Goal: Transaction & Acquisition: Book appointment/travel/reservation

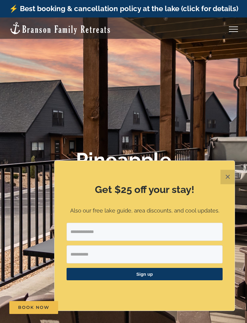
click at [230, 30] on link "Toggle Menu" at bounding box center [233, 29] width 24 height 5
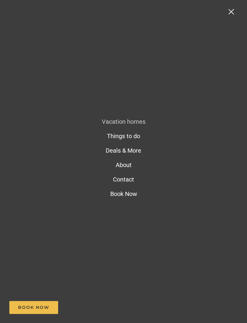
click at [139, 122] on span "Vacation homes" at bounding box center [124, 121] width 44 height 7
click at [138, 122] on span "Vacation homes" at bounding box center [124, 121] width 44 height 7
click at [142, 123] on span "Vacation homes" at bounding box center [124, 121] width 44 height 7
click at [142, 124] on span "Vacation homes" at bounding box center [124, 121] width 44 height 7
click at [132, 196] on span "Book Now" at bounding box center [123, 193] width 27 height 7
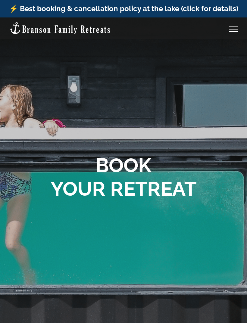
click at [237, 27] on link "Toggle Menu" at bounding box center [233, 29] width 24 height 5
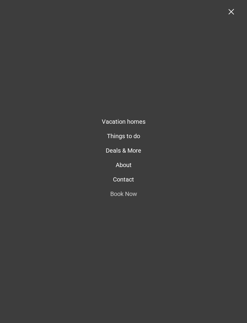
click at [115, 122] on span "Vacation homes" at bounding box center [124, 121] width 44 height 7
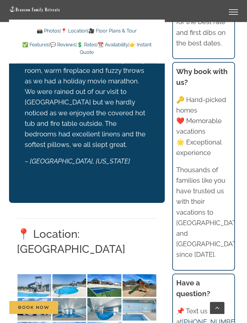
scroll to position [1350, 0]
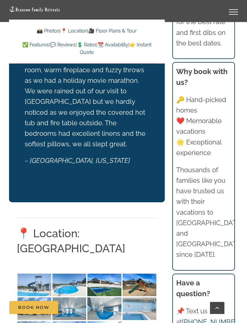
click at [42, 274] on img at bounding box center [34, 285] width 34 height 23
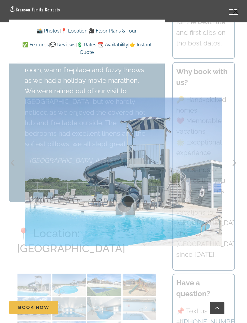
click at [83, 267] on div at bounding box center [123, 161] width 247 height 323
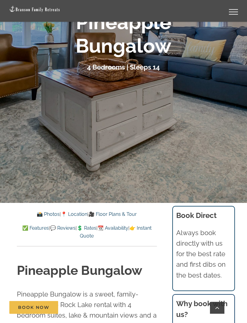
scroll to position [0, 0]
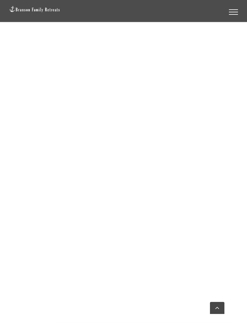
scroll to position [433, 0]
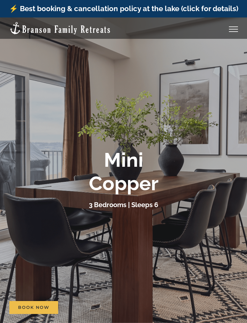
click at [46, 307] on span "Book Now" at bounding box center [33, 307] width 31 height 5
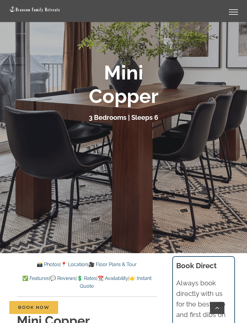
scroll to position [85, 0]
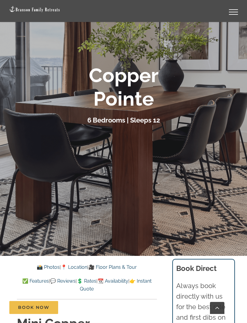
click at [128, 282] on link "📆 Availability" at bounding box center [113, 281] width 31 height 6
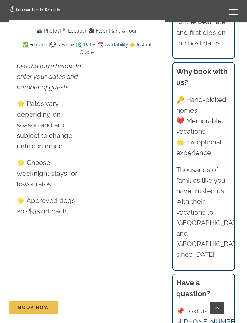
scroll to position [3683, 0]
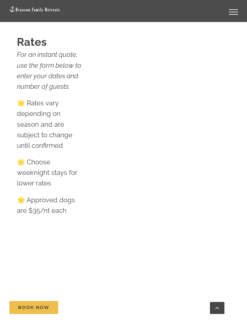
scroll to position [105, 0]
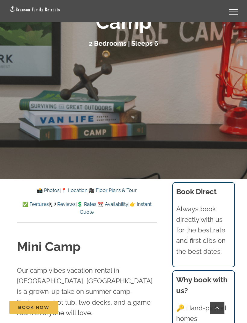
click at [128, 205] on link "📆 Availability" at bounding box center [113, 205] width 31 height 6
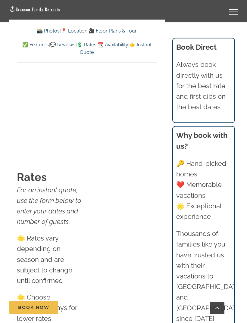
scroll to position [4076, 0]
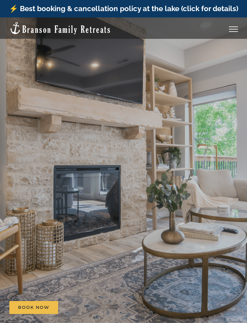
click at [137, 232] on div at bounding box center [123, 178] width 247 height 323
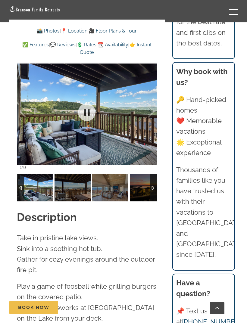
scroll to position [524, 0]
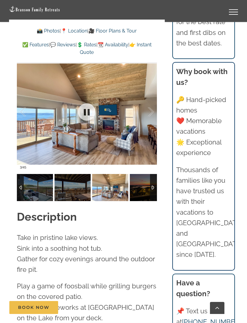
click at [145, 186] on img at bounding box center [148, 187] width 36 height 27
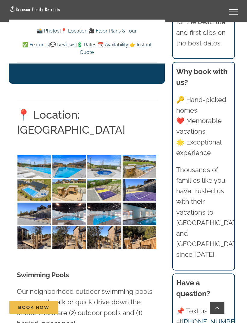
scroll to position [1381, 0]
click at [70, 156] on img at bounding box center [69, 167] width 34 height 23
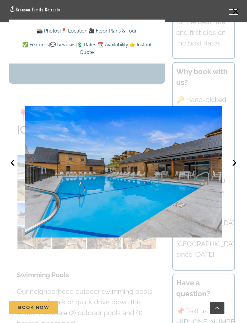
click at [228, 168] on button "›" at bounding box center [234, 161] width 13 height 13
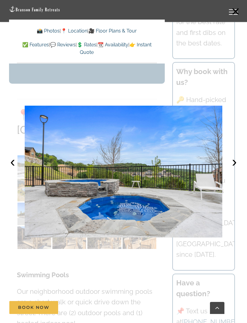
click at [230, 168] on button "›" at bounding box center [234, 161] width 13 height 13
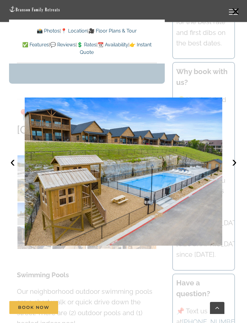
click at [232, 168] on button "›" at bounding box center [234, 161] width 13 height 13
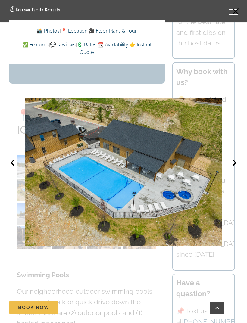
click at [235, 168] on button "›" at bounding box center [234, 161] width 13 height 13
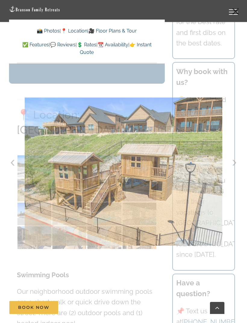
click at [37, 72] on div at bounding box center [123, 161] width 247 height 323
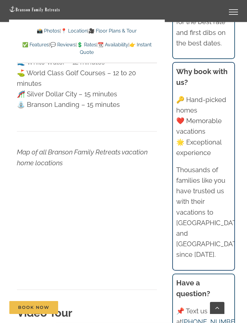
scroll to position [2102, 0]
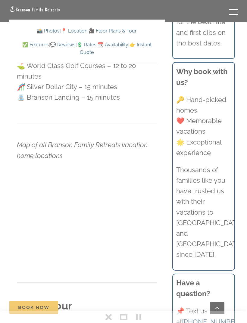
scroll to position [2122, 0]
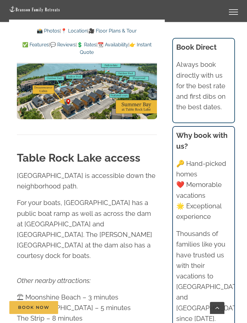
scroll to position [1816, 0]
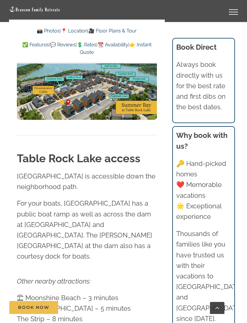
click at [96, 43] on link "💲 Rates" at bounding box center [87, 45] width 20 height 6
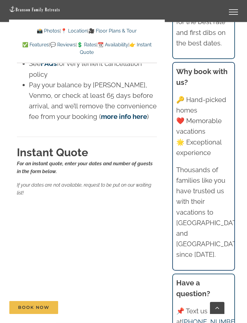
scroll to position [4328, 0]
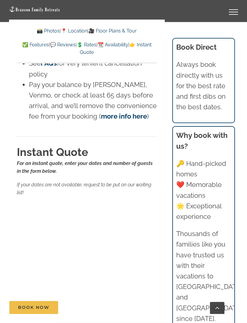
click at [20, 10] on img at bounding box center [34, 9] width 51 height 7
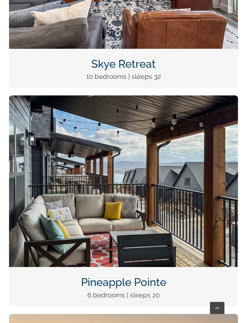
scroll to position [517, 0]
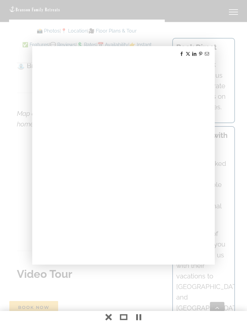
scroll to position [1984, 0]
